Goal: Transaction & Acquisition: Purchase product/service

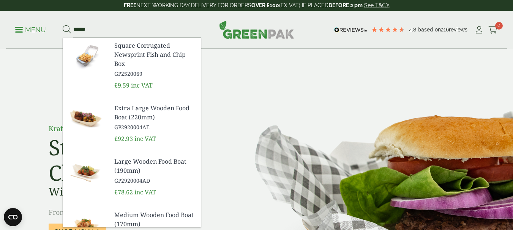
type input "*******"
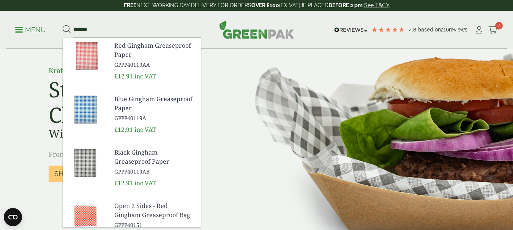
scroll to position [62, 0]
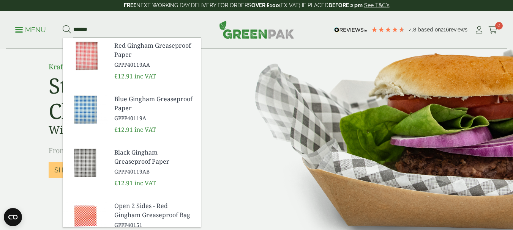
type input "*******"
click at [88, 166] on img at bounding box center [86, 163] width 46 height 36
